Goal: Task Accomplishment & Management: Use online tool/utility

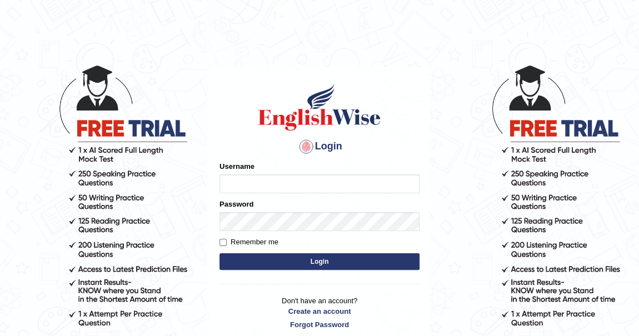
type input "khenrab"
click at [318, 263] on button "Login" at bounding box center [319, 261] width 200 height 17
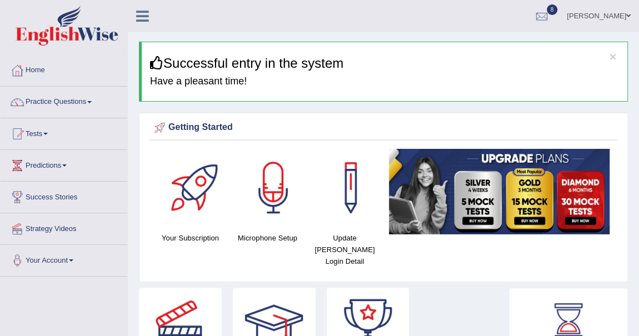
click at [92, 102] on span at bounding box center [89, 102] width 4 height 2
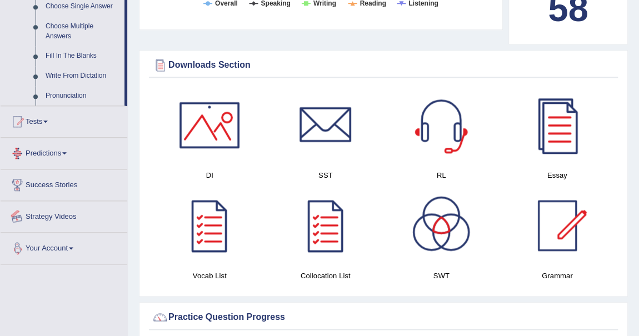
scroll to position [707, 0]
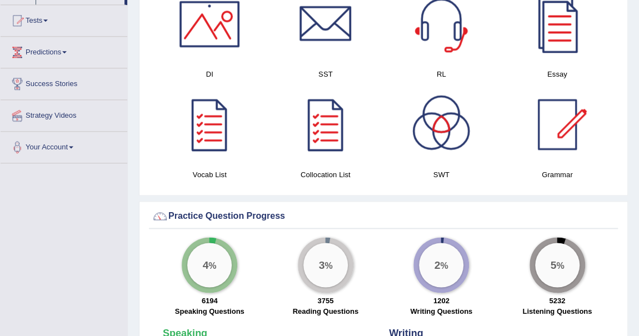
click at [48, 19] on span at bounding box center [45, 20] width 4 height 2
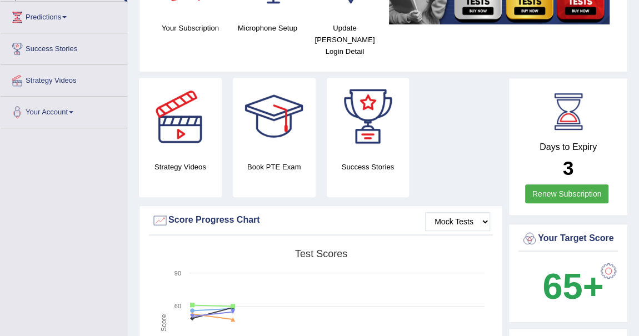
scroll to position [122, 0]
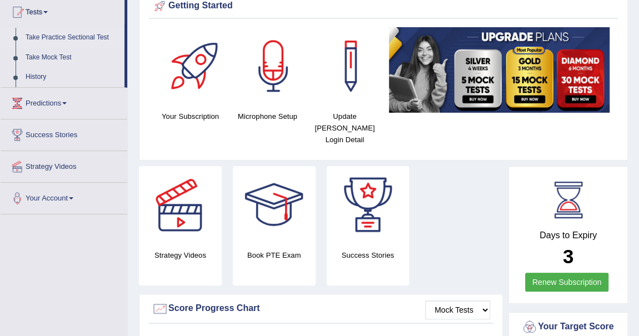
click at [76, 37] on link "Take Practice Sectional Test" at bounding box center [73, 38] width 104 height 20
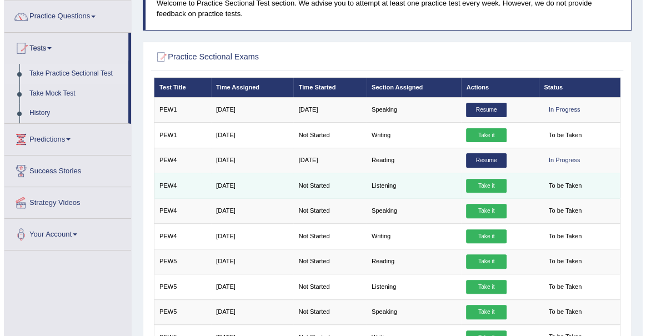
scroll to position [101, 0]
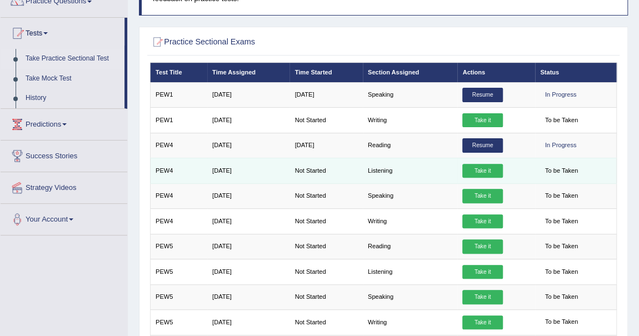
click at [477, 166] on link "Take it" at bounding box center [482, 171] width 40 height 14
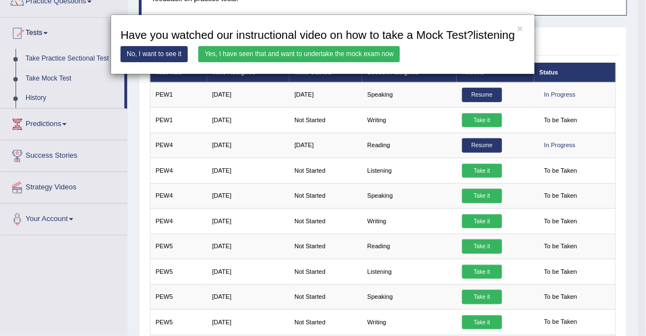
click at [326, 48] on link "Yes, I have seen that and want to undertake the mock exam now" at bounding box center [299, 54] width 202 height 16
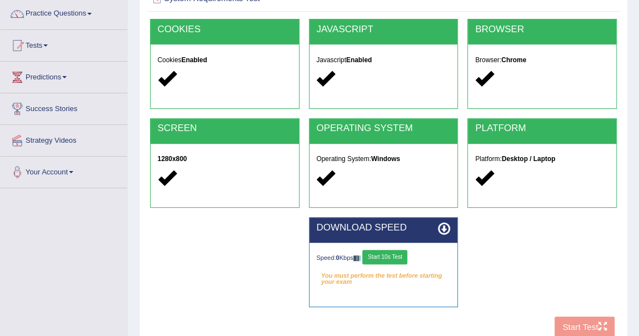
scroll to position [202, 0]
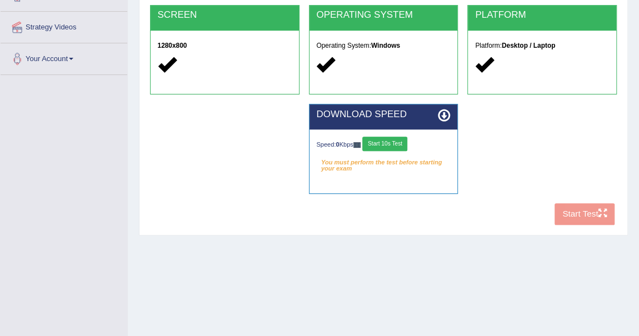
click at [584, 213] on div "COOKIES Cookies Enabled JAVASCRIPT Javascript Enabled BROWSER Browser: Chrome S…" at bounding box center [383, 68] width 472 height 324
click at [397, 137] on button "Start 10s Test" at bounding box center [384, 144] width 45 height 14
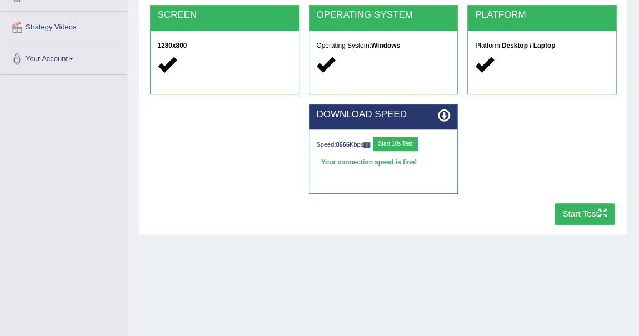
click at [593, 213] on button "Start Test" at bounding box center [584, 214] width 61 height 22
